Goal: Consume media (video, audio): Consume media (video, audio)

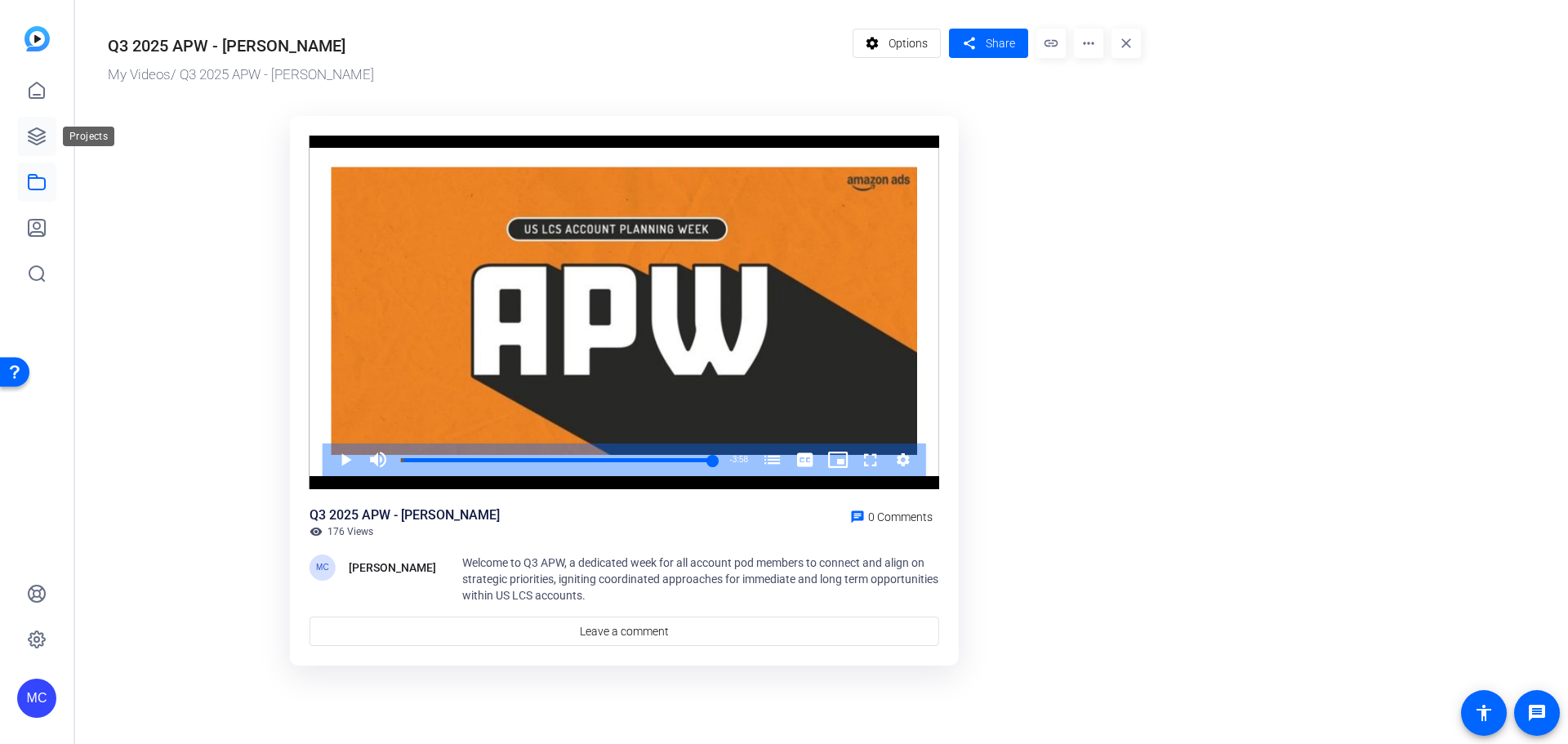
click at [26, 138] on link at bounding box center [36, 136] width 39 height 39
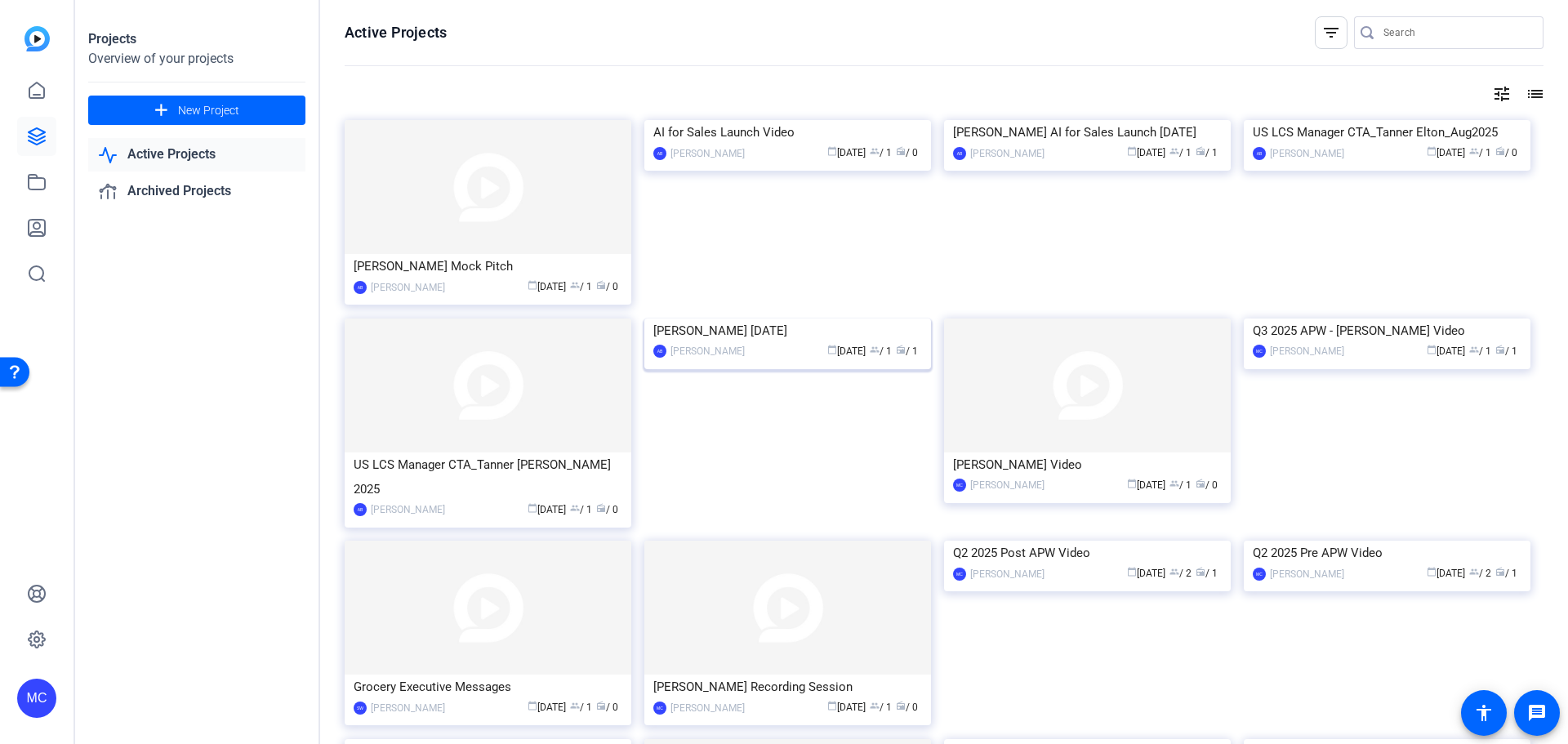
click at [759, 343] on div "[PERSON_NAME] [DATE]" at bounding box center [788, 331] width 268 height 25
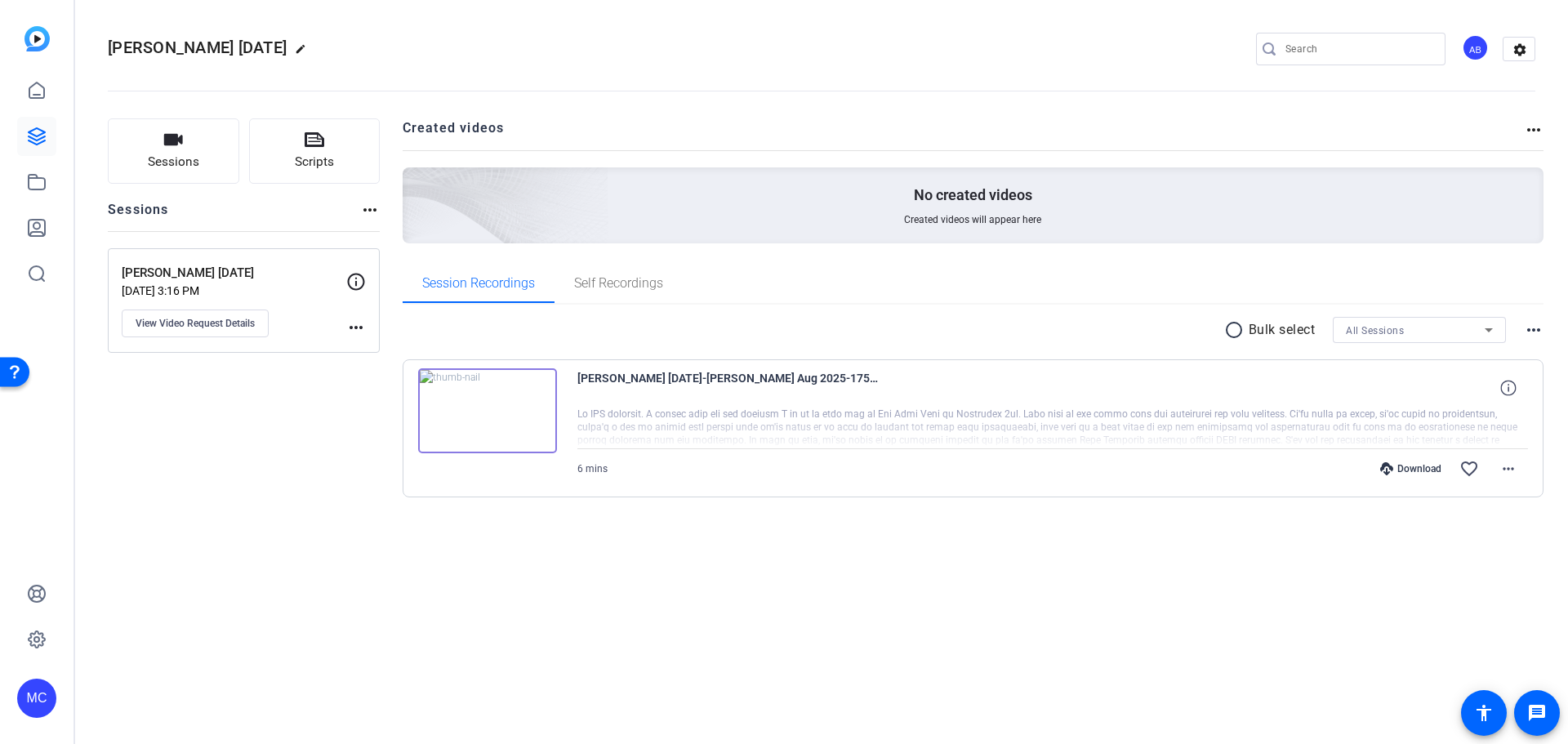
click at [488, 408] on img at bounding box center [488, 410] width 139 height 85
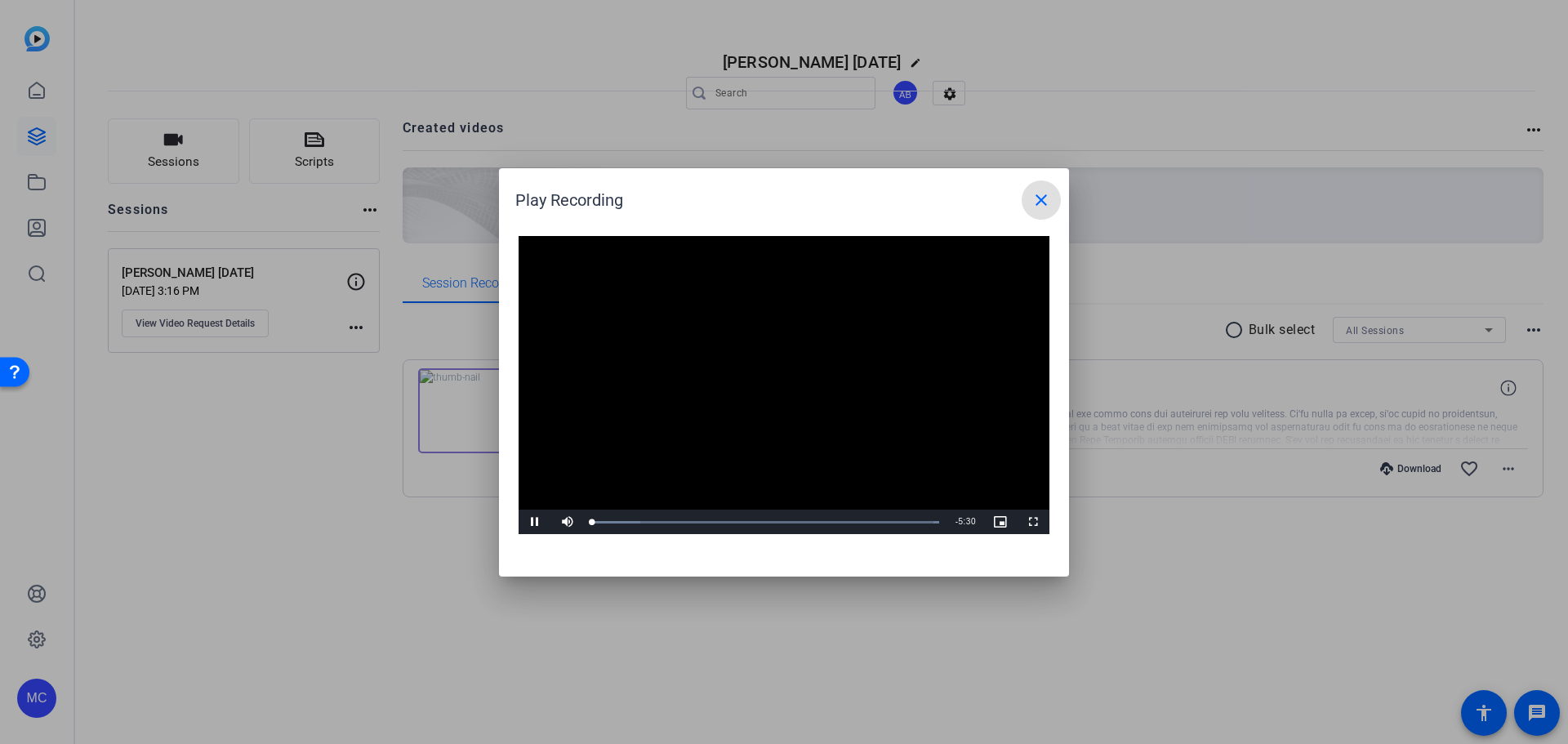
click at [771, 384] on video "Video Player" at bounding box center [784, 385] width 531 height 299
click at [536, 522] on span "Video Player" at bounding box center [535, 522] width 32 height 0
click at [718, 524] on div "Loaded : 100.00% 1:59 0:15" at bounding box center [766, 522] width 363 height 25
click at [916, 525] on div "Loaded : 100.00% 5:09 2:01" at bounding box center [766, 522] width 363 height 25
click at [1048, 206] on mat-icon "close" at bounding box center [1041, 200] width 20 height 20
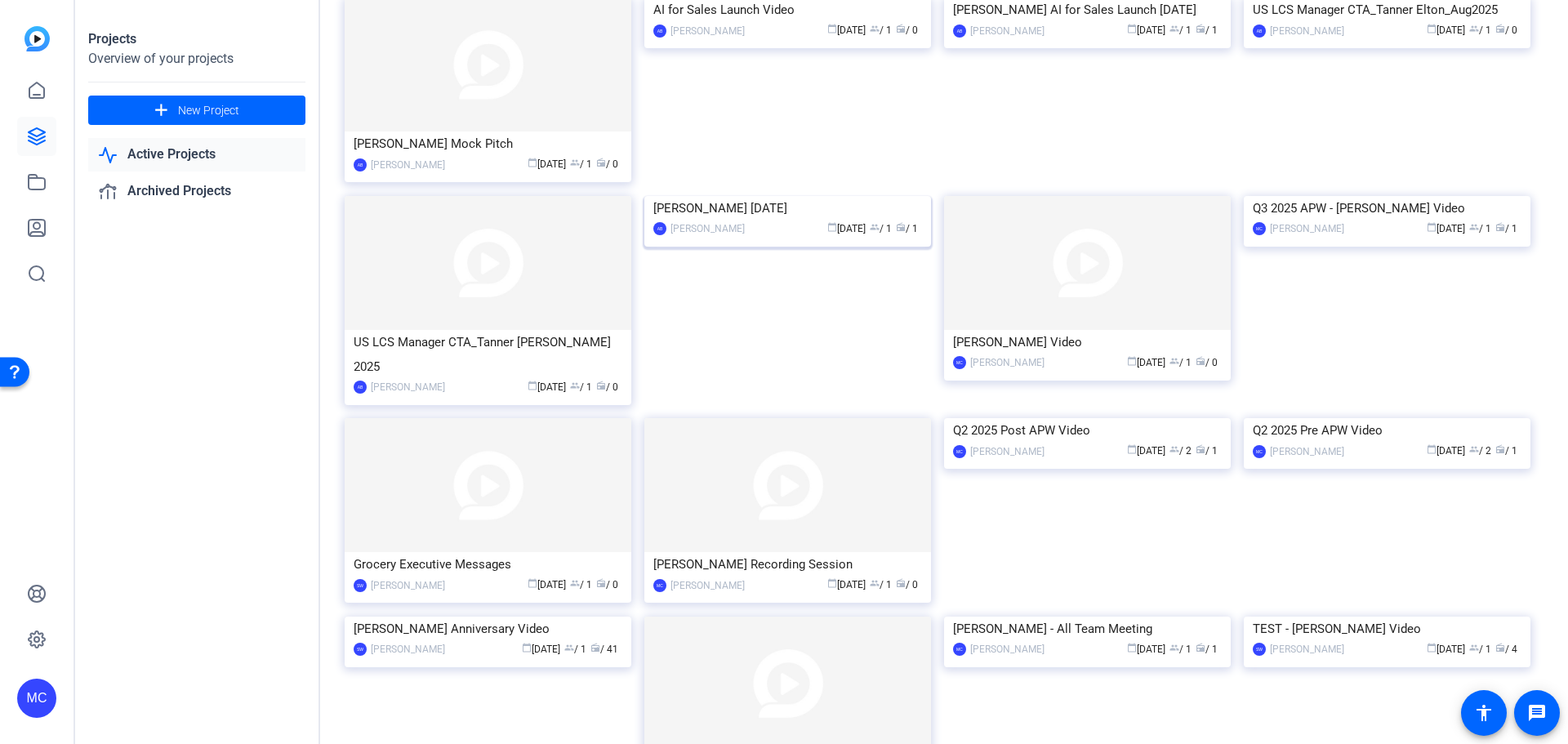
scroll to position [164, 0]
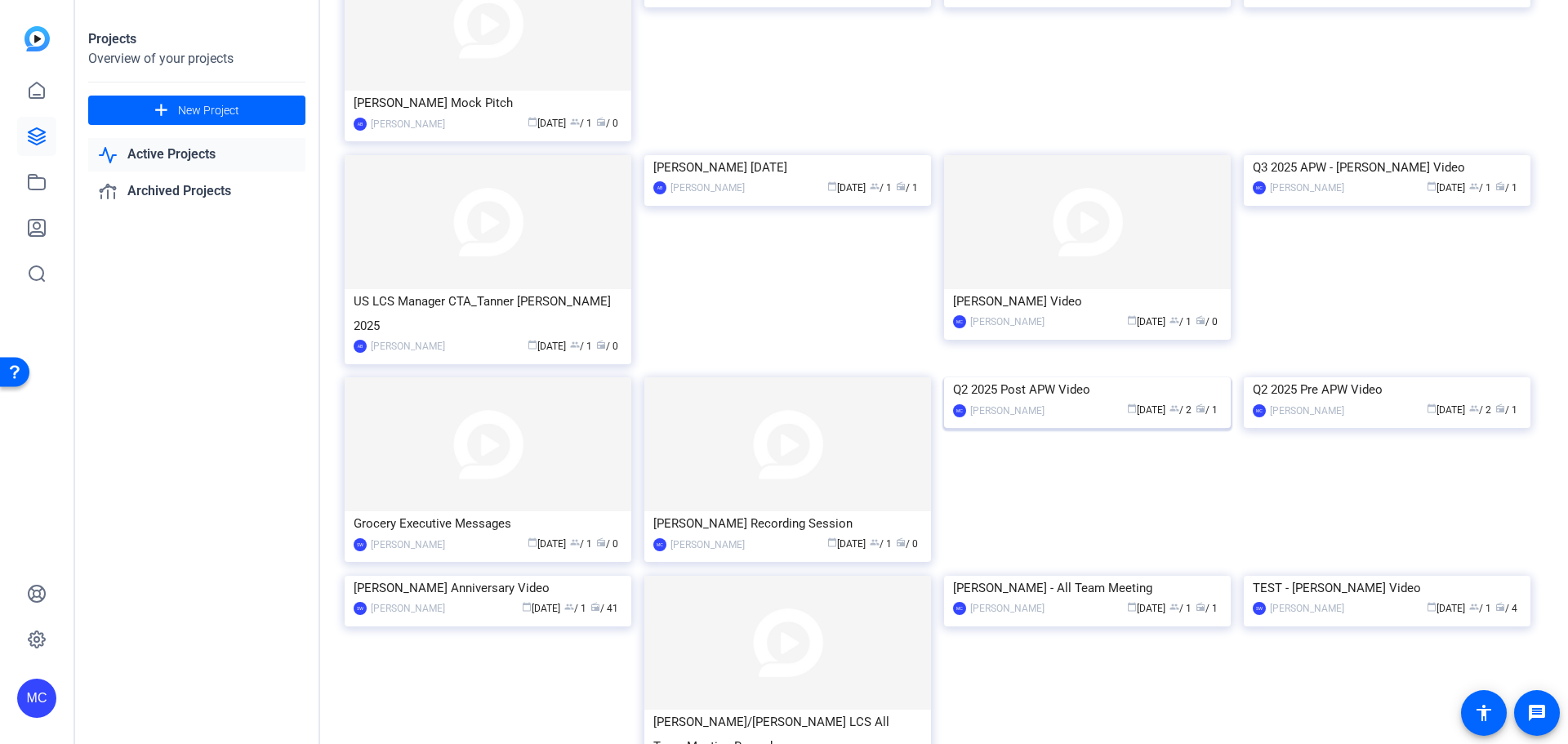
click at [1059, 401] on div "Q2 2025 Post APW Video" at bounding box center [1088, 390] width 268 height 25
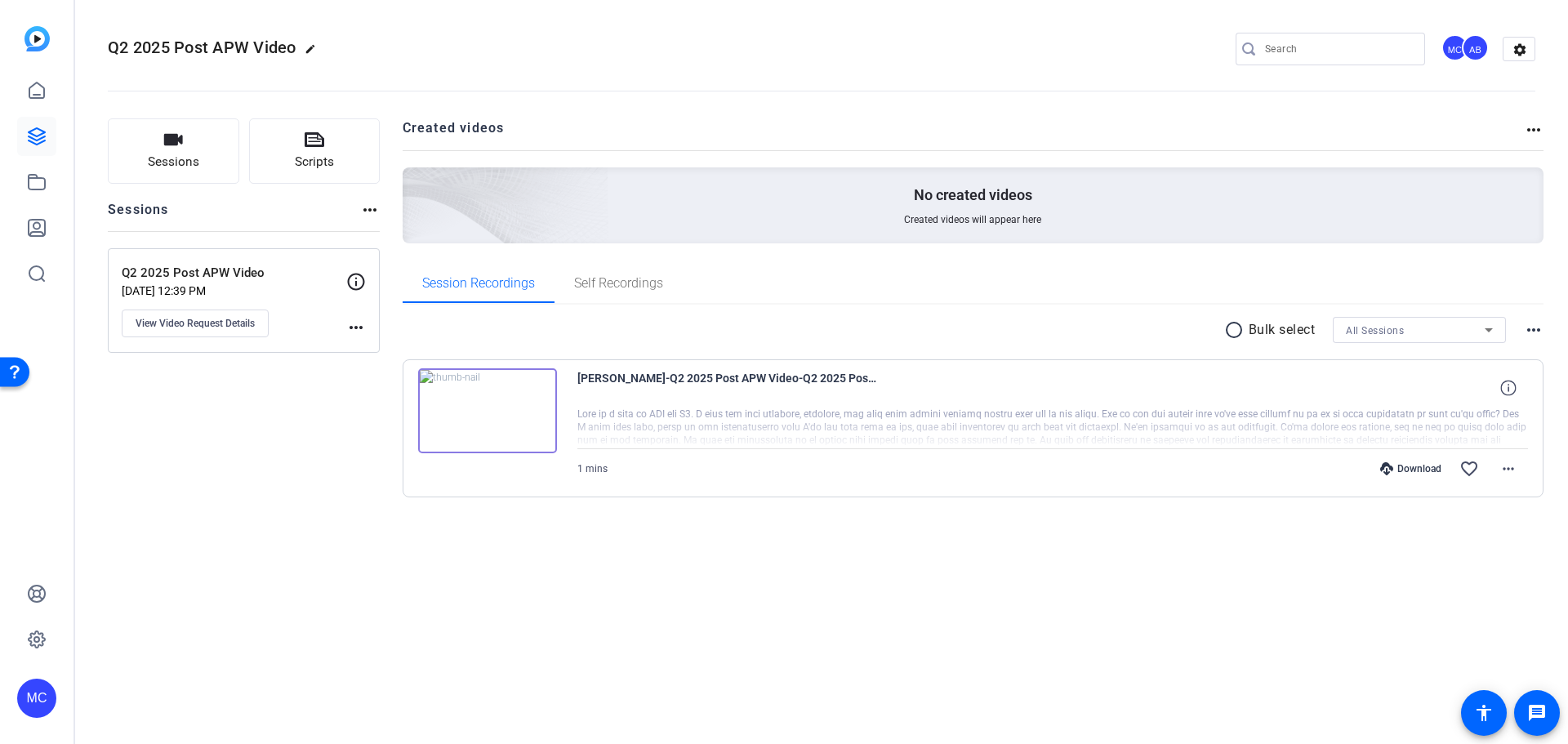
click at [508, 404] on img at bounding box center [488, 410] width 139 height 85
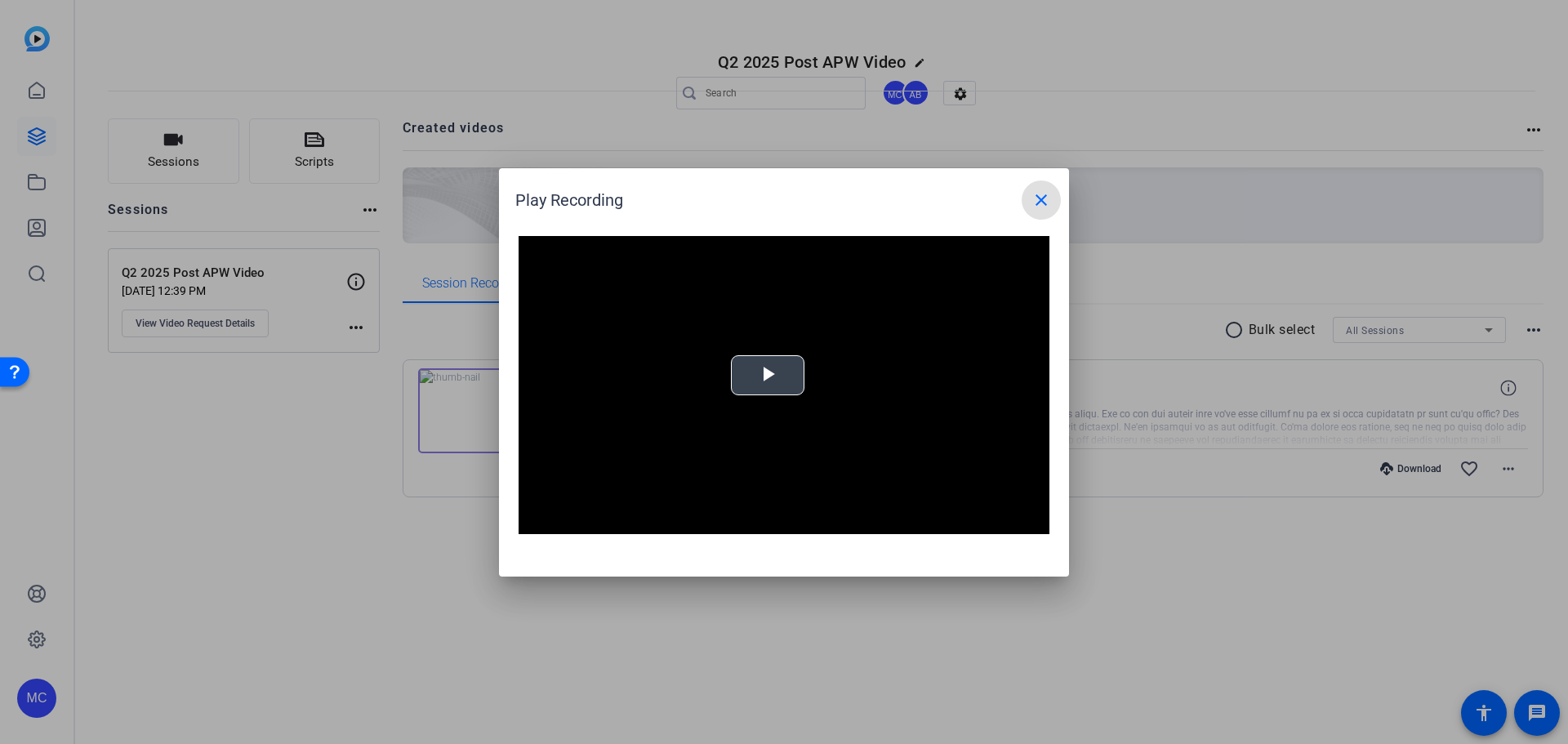
click at [768, 375] on span "Video Player" at bounding box center [768, 375] width 0 height 0
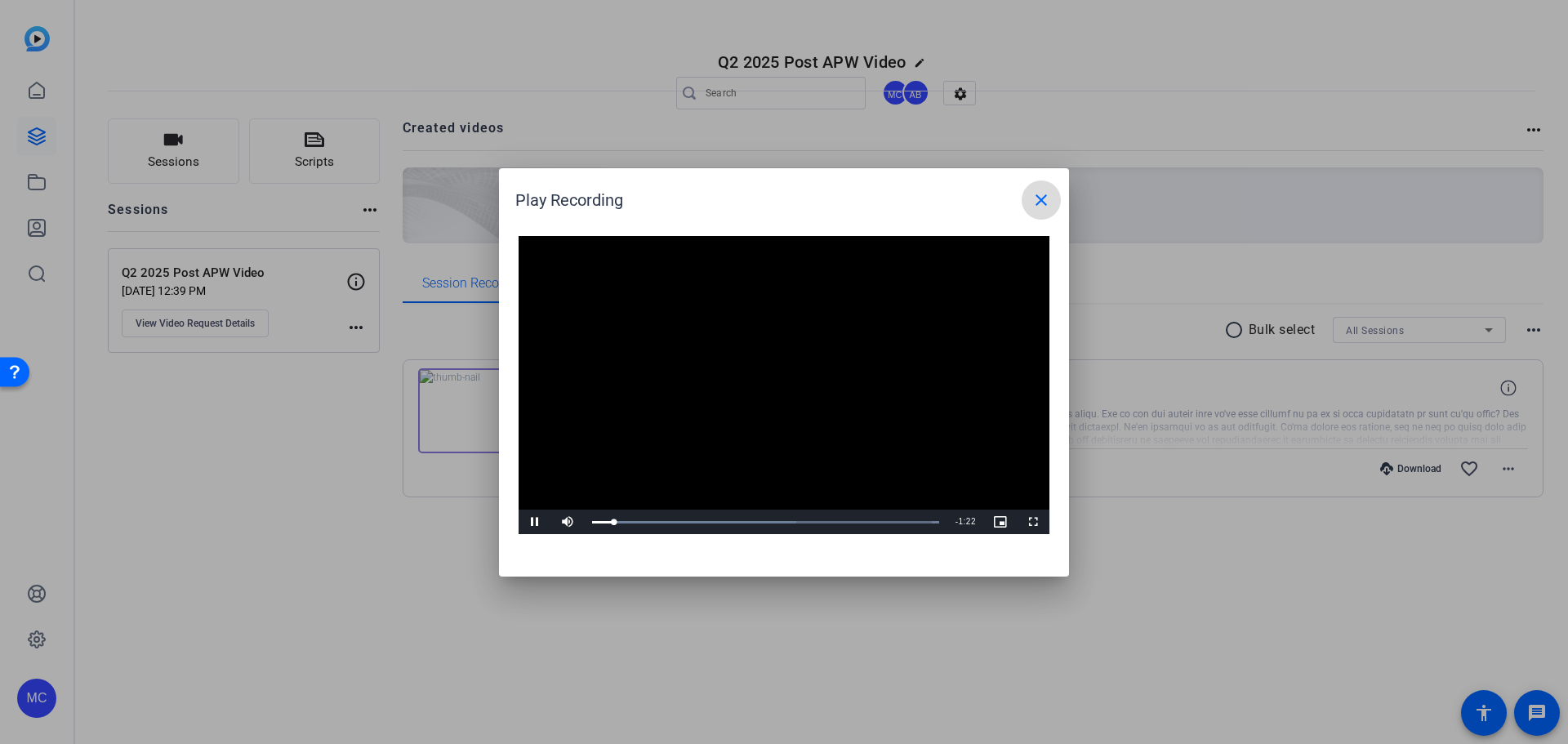
click at [1029, 208] on span at bounding box center [1041, 200] width 39 height 39
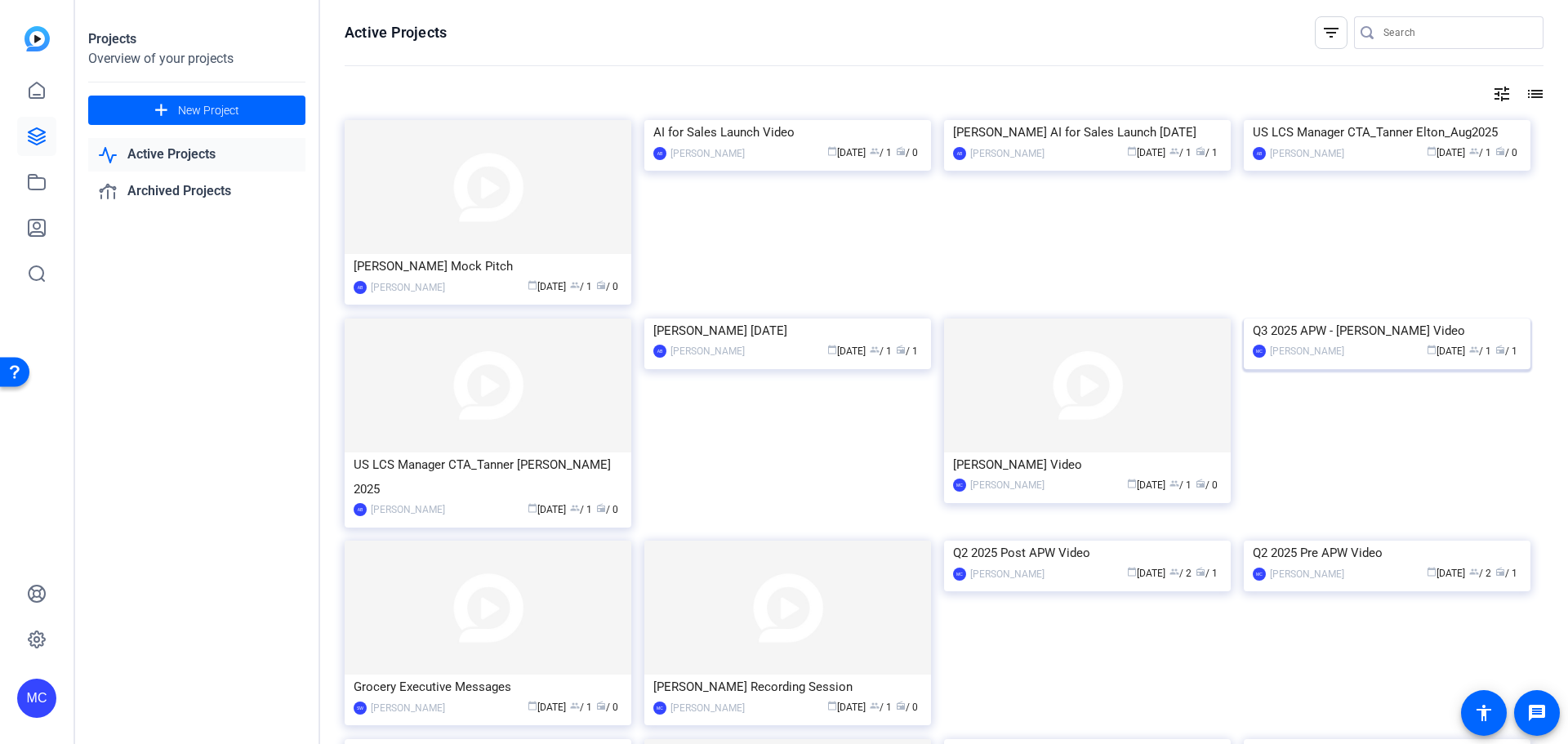
click at [1378, 343] on div "Q3 2025 APW - [PERSON_NAME] Video" at bounding box center [1387, 331] width 268 height 25
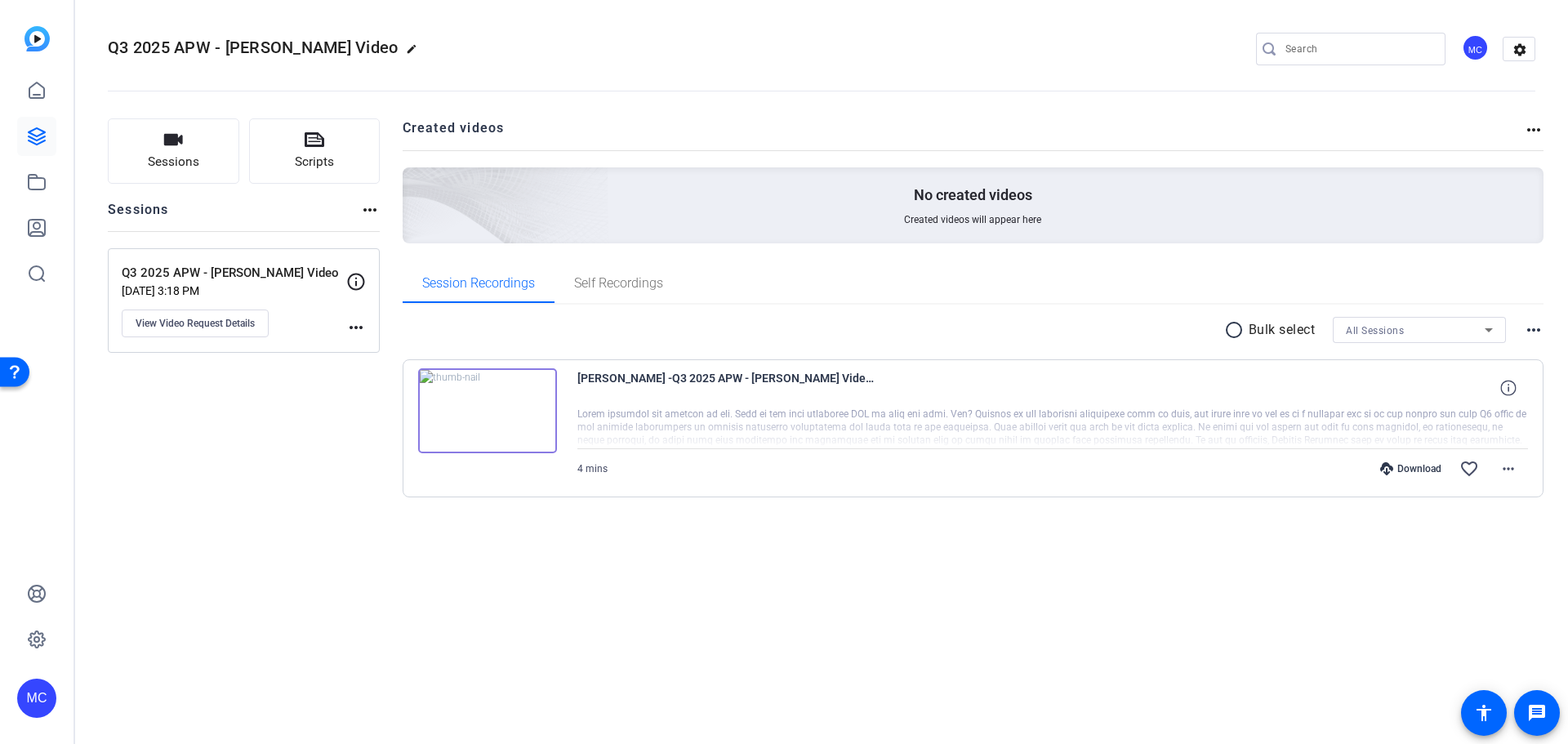
click at [471, 387] on img at bounding box center [488, 410] width 139 height 85
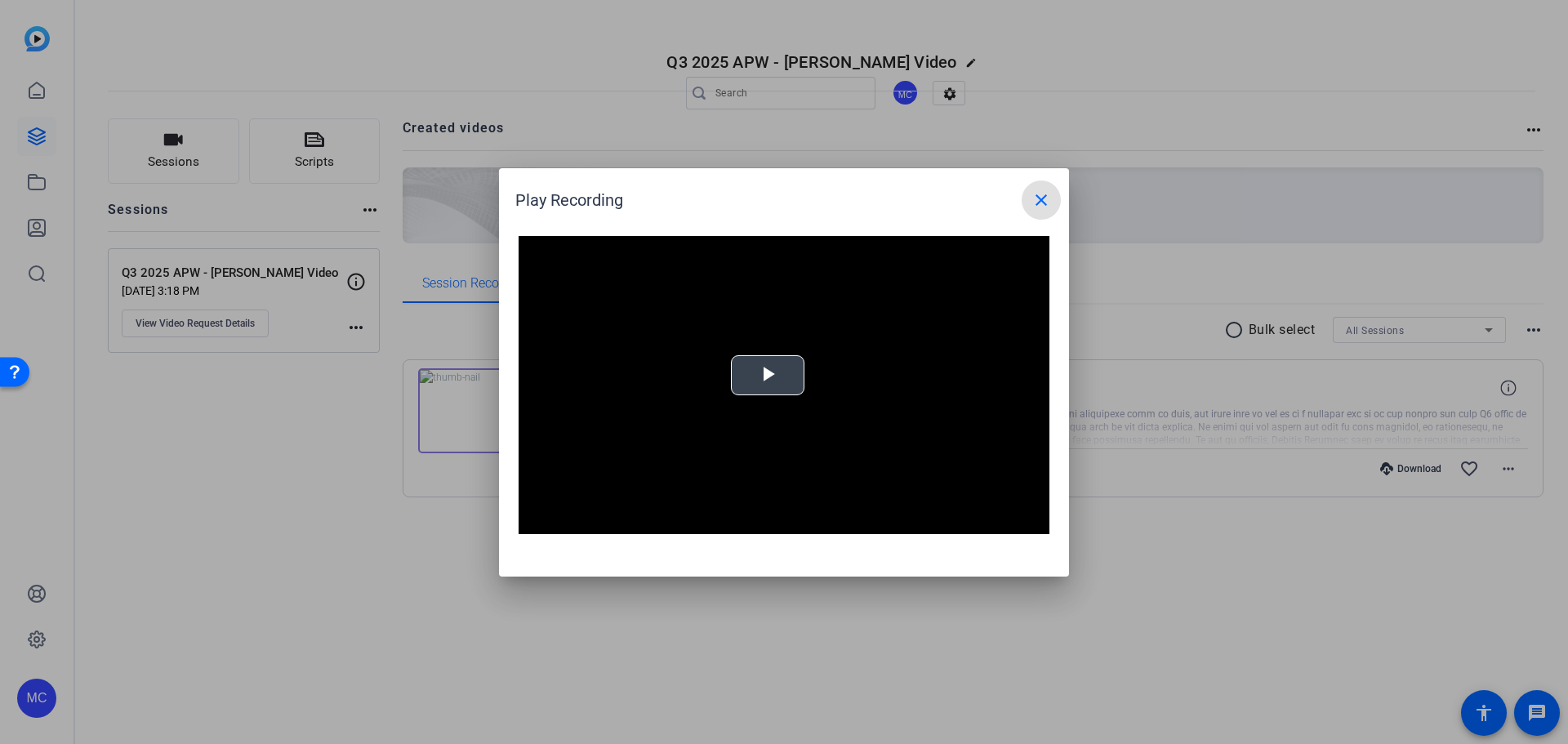
click at [768, 375] on span "Video Player" at bounding box center [768, 375] width 0 height 0
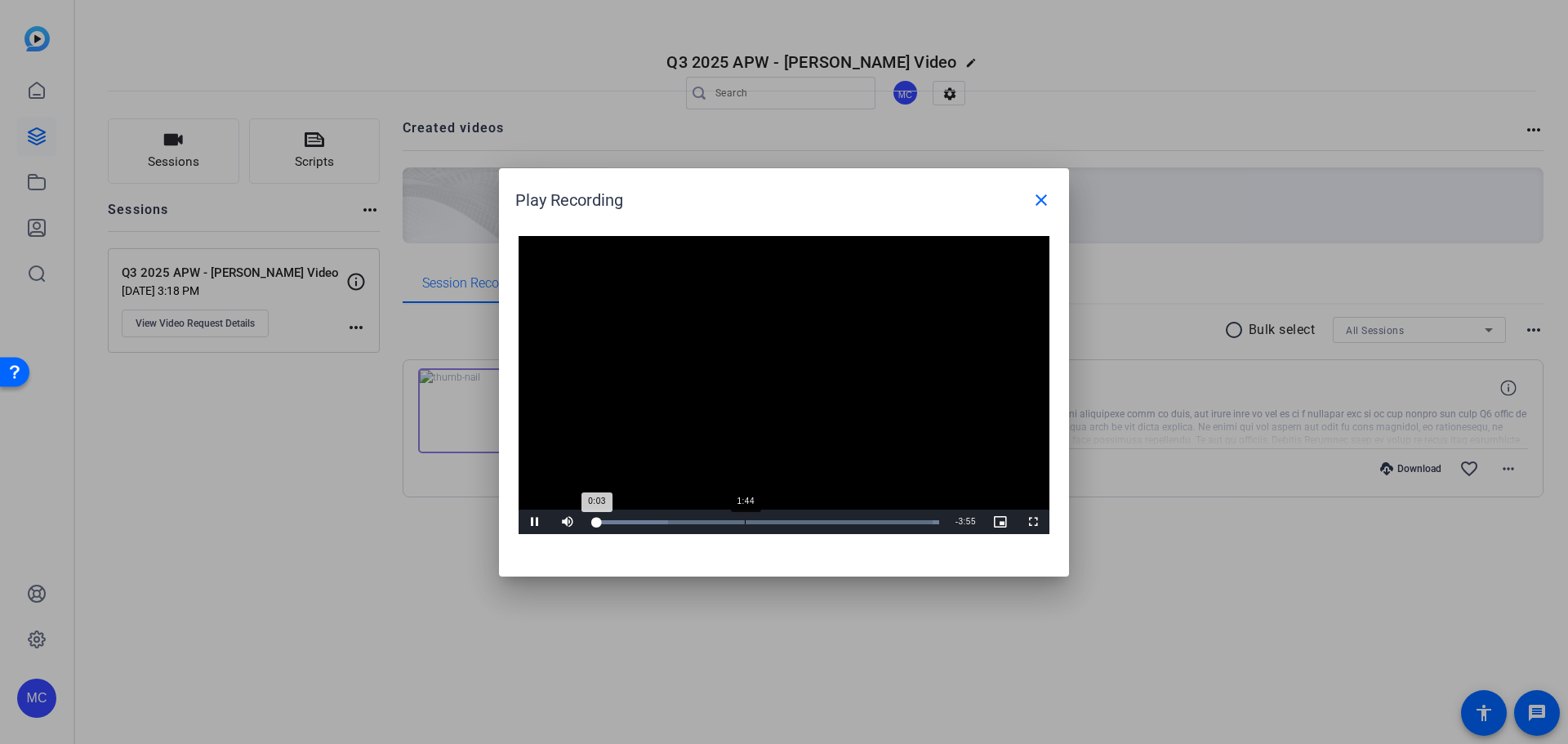
click at [744, 527] on div "Loaded : 100.00% 1:44 0:03" at bounding box center [766, 522] width 363 height 25
click at [775, 522] on div "Loaded : 100.00% 2:05 2:05" at bounding box center [765, 522] width 347 height 4
click at [802, 522] on div "Loaded : 100.00% 2:23 2:14" at bounding box center [765, 522] width 347 height 4
click at [820, 522] on div "Progress Bar" at bounding box center [830, 522] width 186 height 4
click at [838, 522] on div "Loaded : 100.00% 2:48 2:48" at bounding box center [765, 522] width 347 height 4
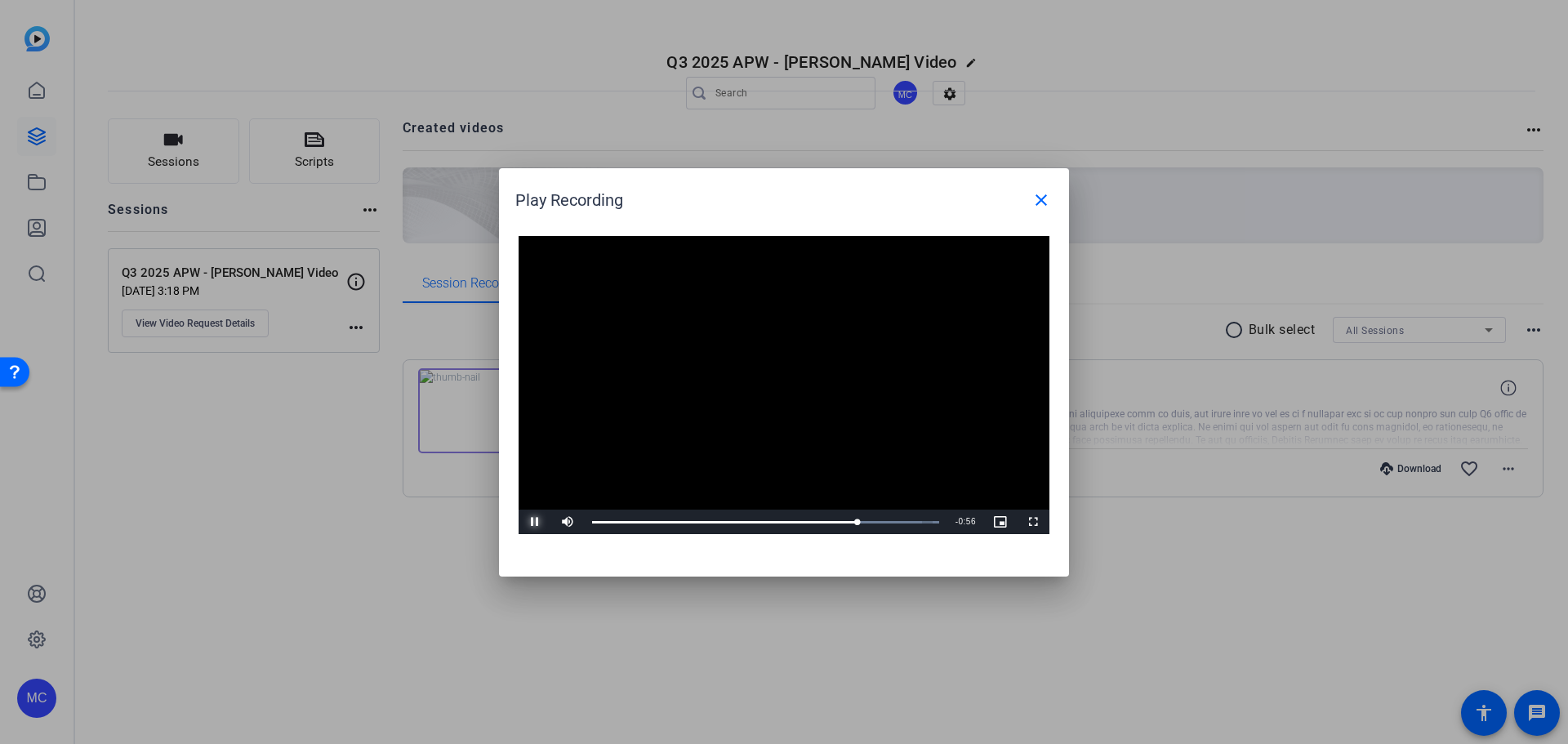
click at [537, 522] on span "Video Player" at bounding box center [535, 522] width 32 height 0
click at [50, 91] on div at bounding box center [784, 372] width 1568 height 744
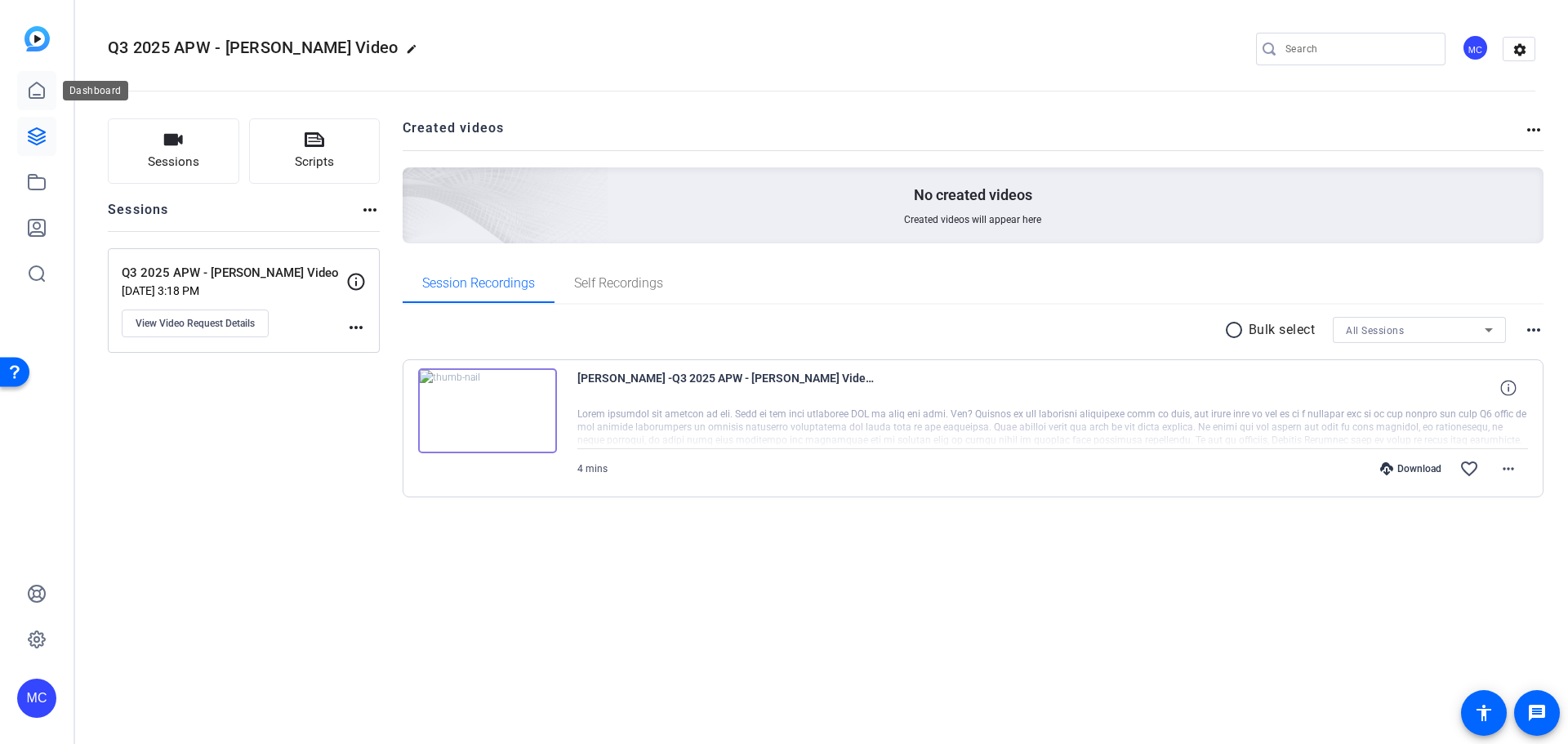
click at [26, 93] on link at bounding box center [36, 90] width 39 height 39
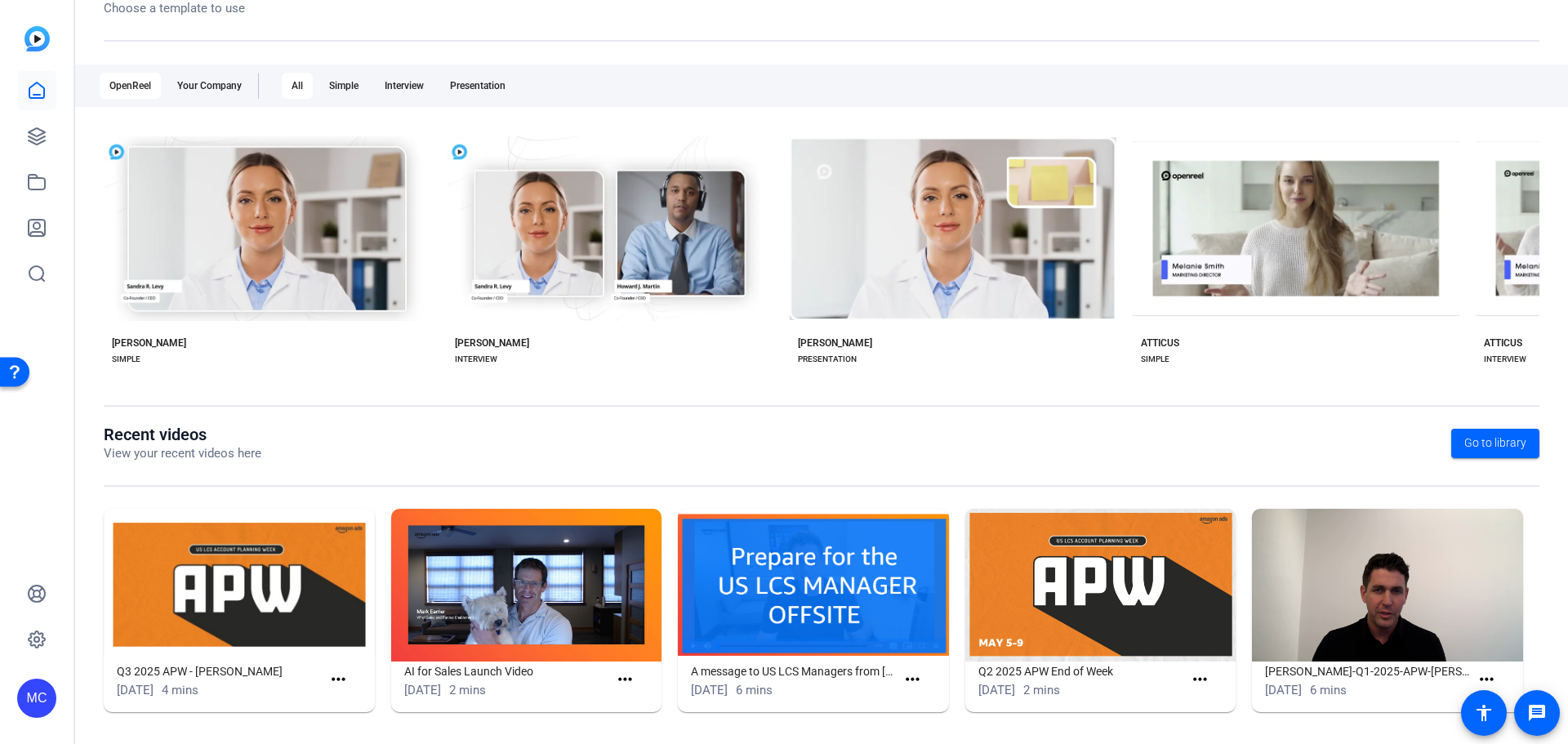
scroll to position [222, 0]
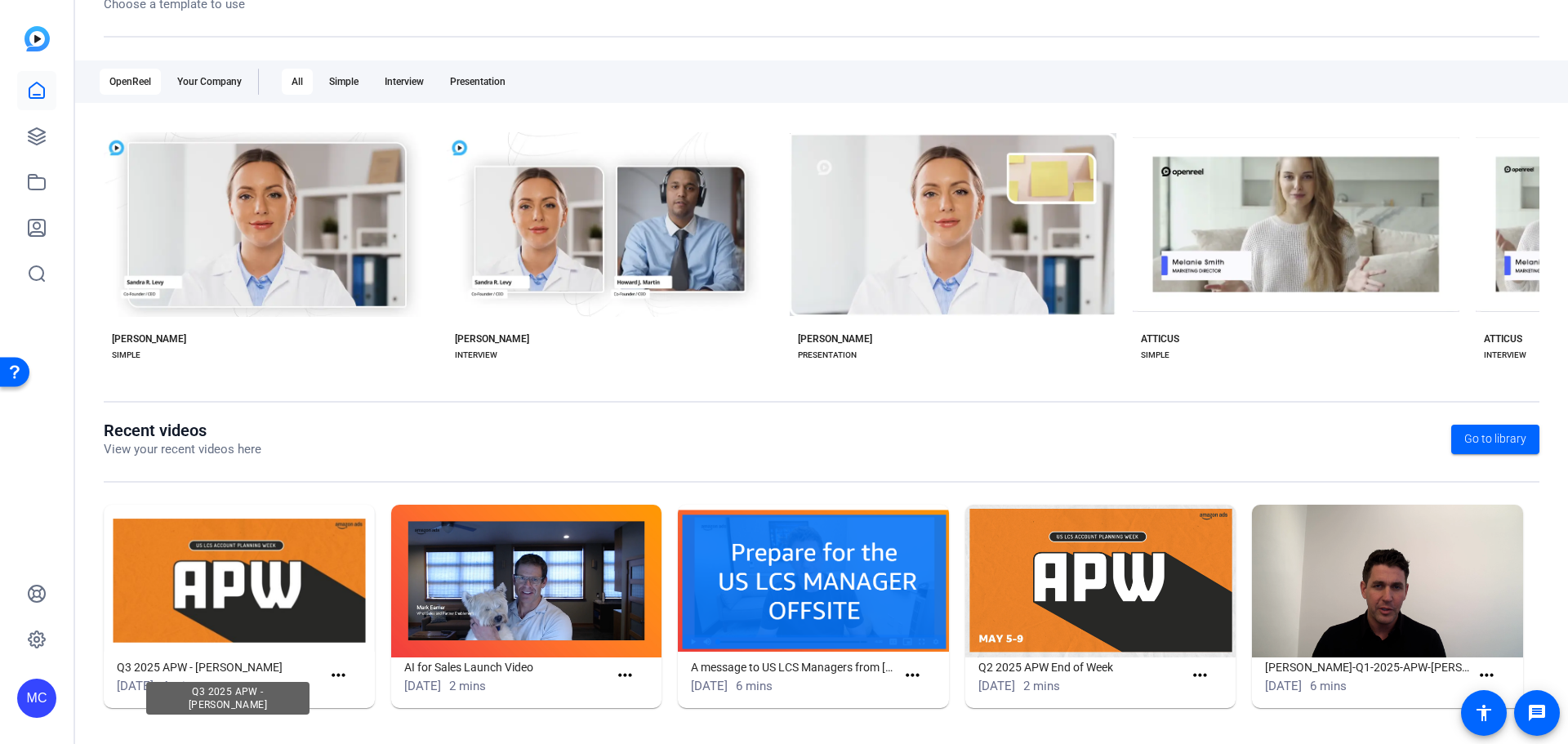
click at [263, 668] on h1 "Q3 2025 APW - [PERSON_NAME]" at bounding box center [220, 667] width 206 height 20
click at [245, 580] on img at bounding box center [239, 581] width 271 height 153
click at [339, 673] on mat-icon "more_horiz" at bounding box center [338, 675] width 20 height 20
click at [357, 698] on span "View" at bounding box center [372, 699] width 66 height 20
